Goal: Obtain resource: Download file/media

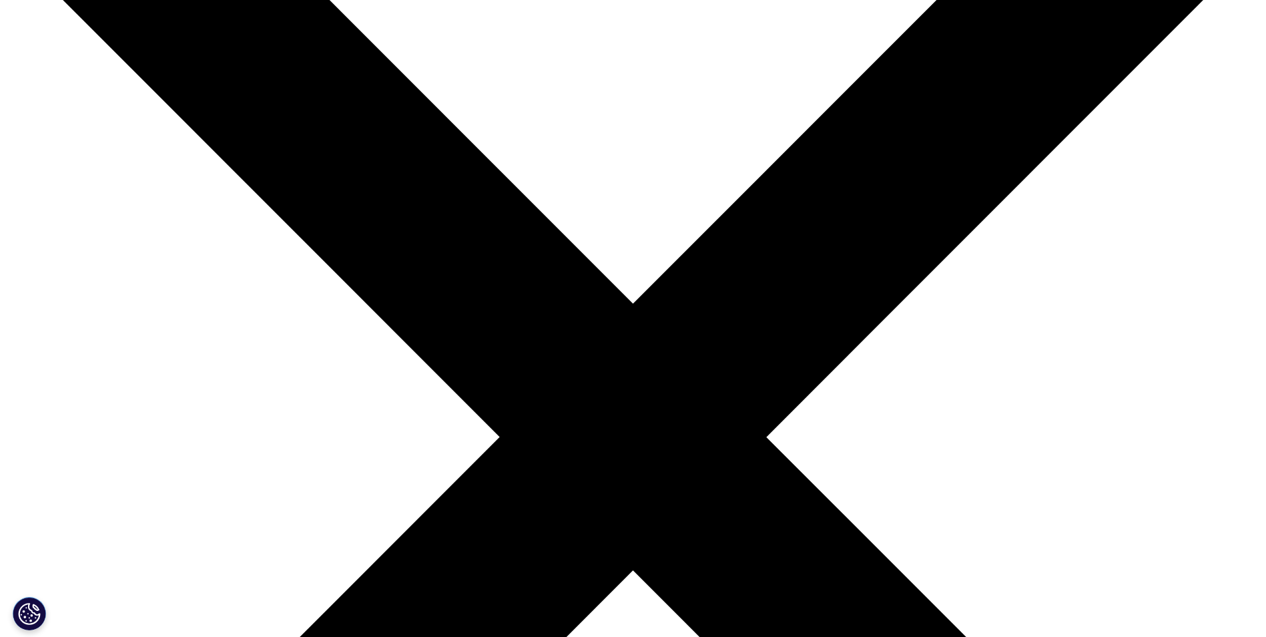
scroll to position [218, 0]
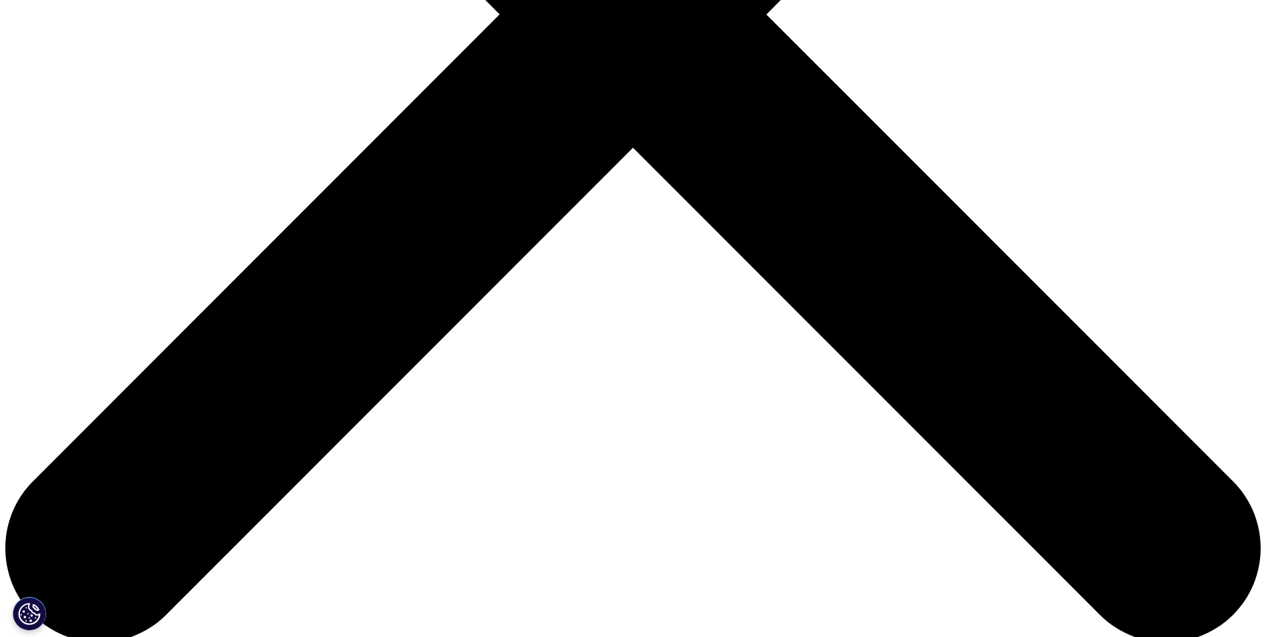
scroll to position [635, 0]
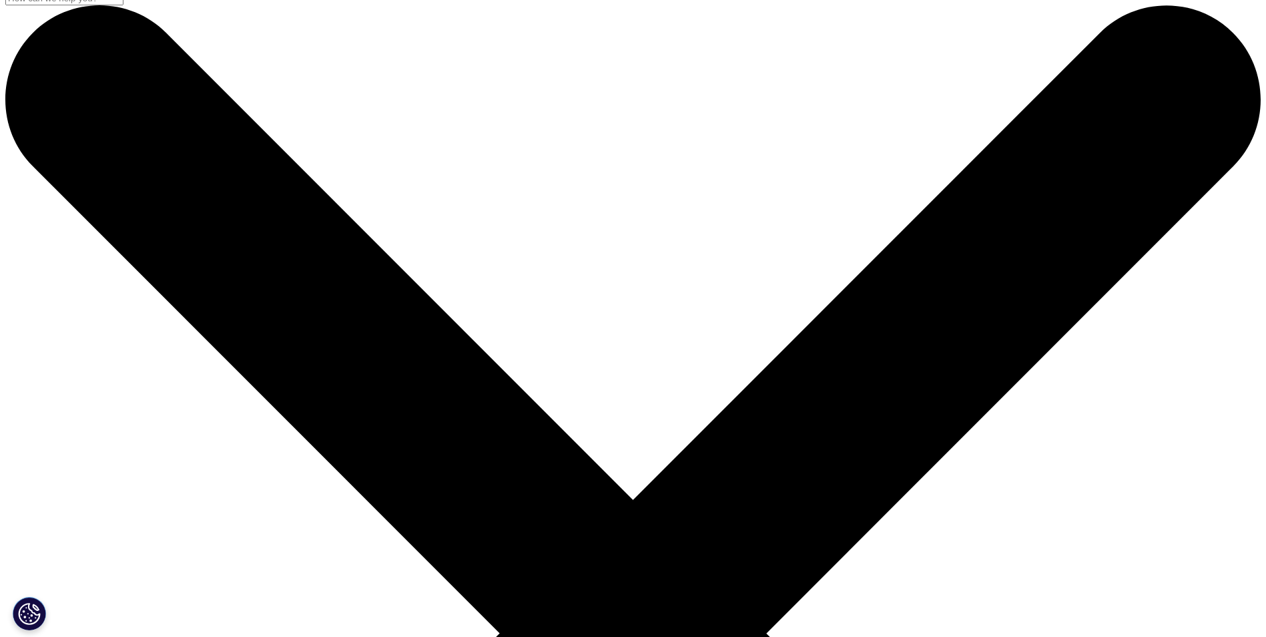
scroll to position [9, 0]
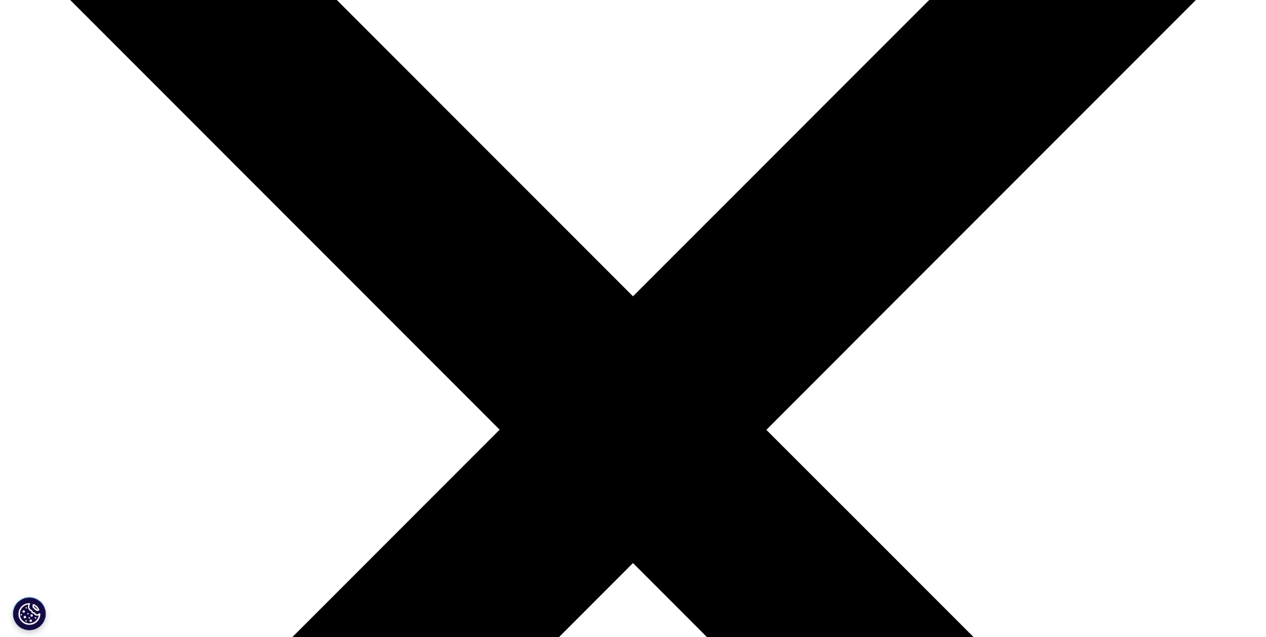
drag, startPoint x: 372, startPoint y: 332, endPoint x: 627, endPoint y: 334, distance: 255.6
copy p "generative AI leader” for the life sciences industry i"
